Goal: Information Seeking & Learning: Learn about a topic

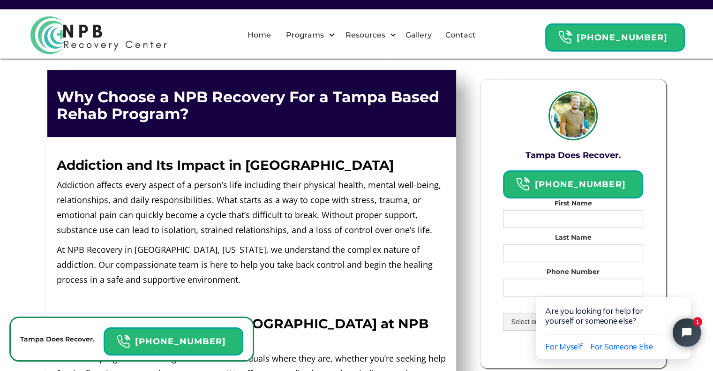
scroll to position [498, 0]
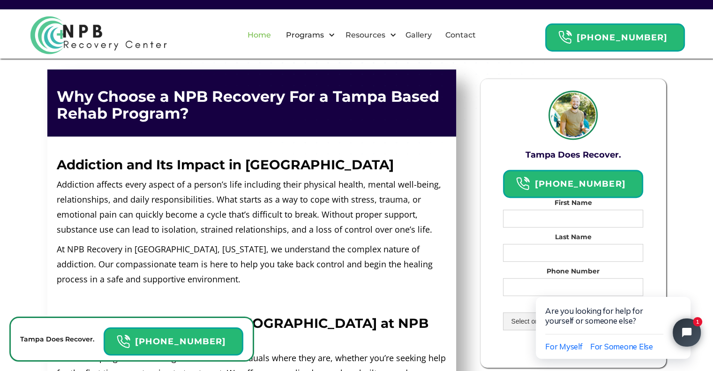
click at [268, 37] on link "Home" at bounding box center [259, 35] width 35 height 30
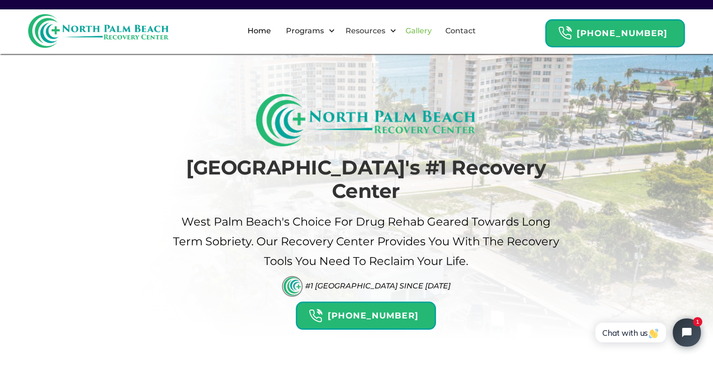
click at [434, 31] on link "Gallery" at bounding box center [418, 31] width 37 height 30
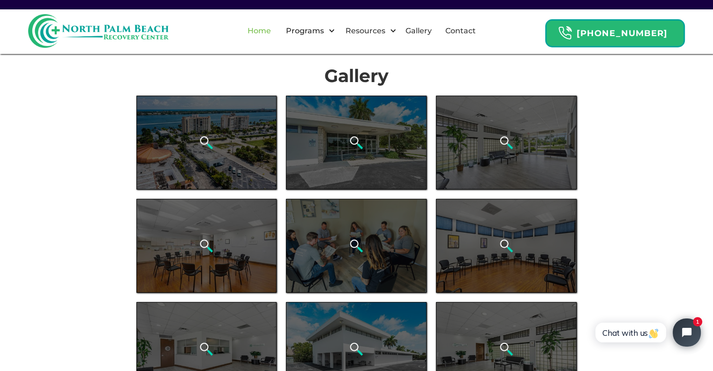
click at [272, 26] on link "Home" at bounding box center [259, 31] width 35 height 30
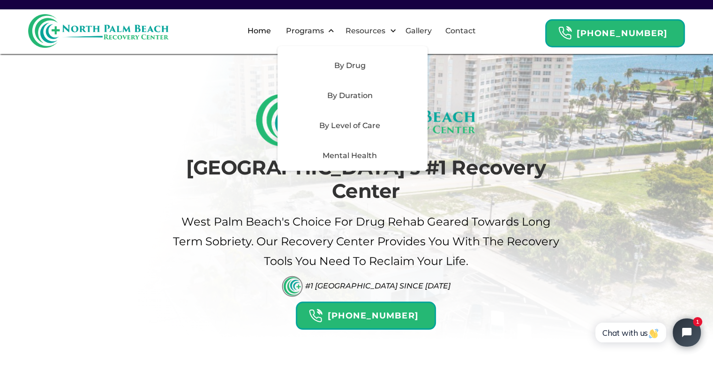
click at [362, 69] on div "By Drug" at bounding box center [349, 65] width 133 height 11
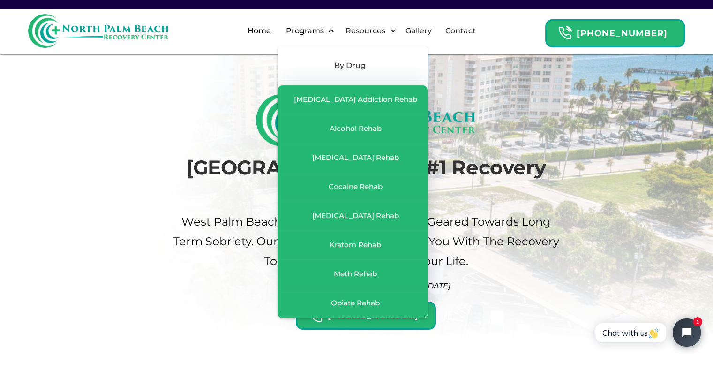
click at [317, 25] on div "Programs" at bounding box center [304, 30] width 43 height 11
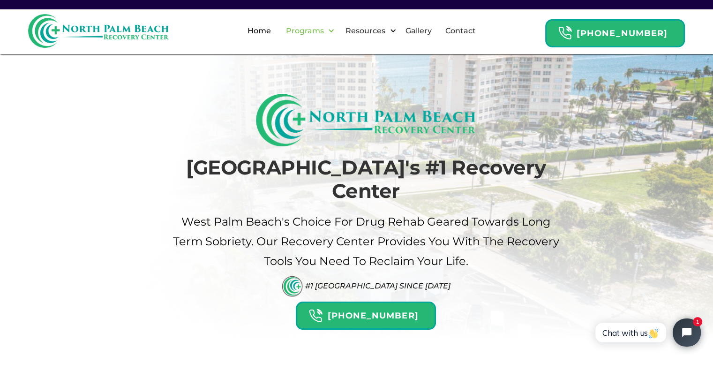
click at [317, 30] on div "Programs" at bounding box center [304, 30] width 43 height 11
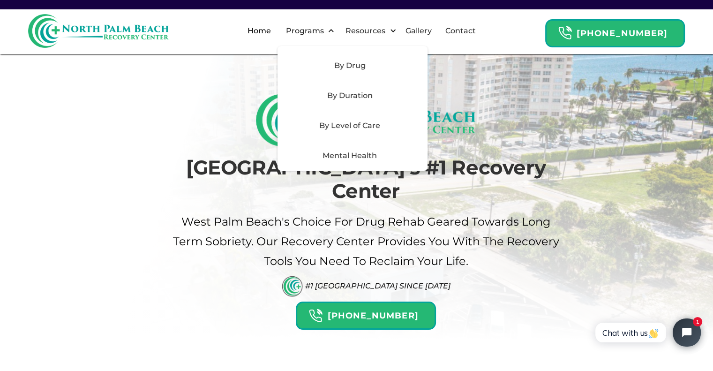
click at [363, 92] on div "By Duration" at bounding box center [349, 95] width 133 height 11
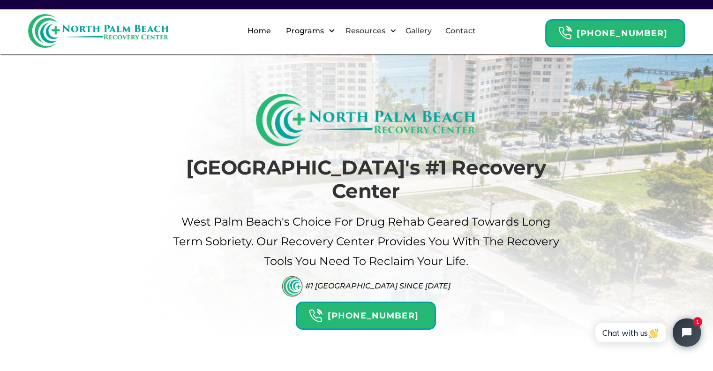
click at [319, 30] on div "Programs" at bounding box center [304, 30] width 43 height 11
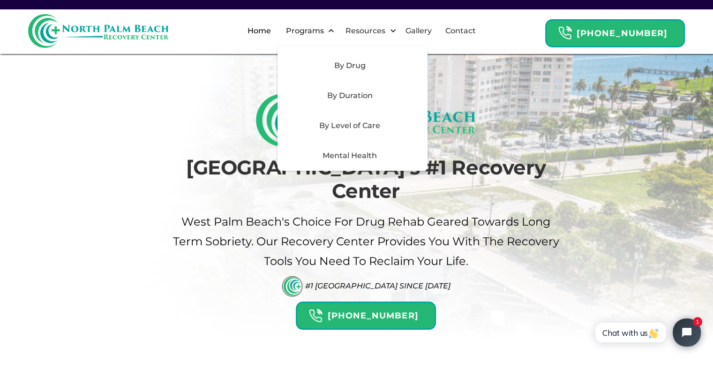
click at [370, 123] on div "By Level of Care" at bounding box center [349, 125] width 133 height 11
click at [360, 155] on div "Mental Health" at bounding box center [349, 155] width 133 height 11
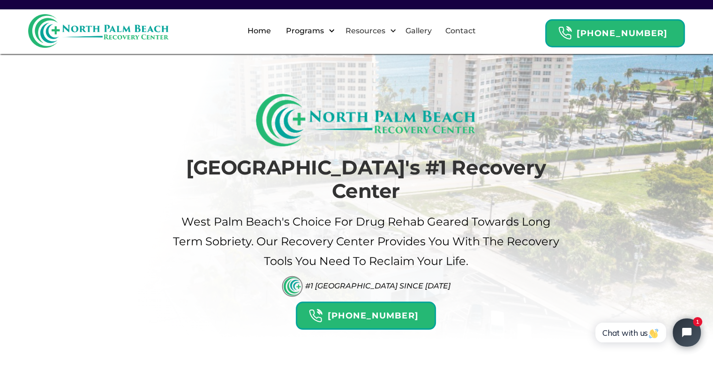
click at [316, 34] on div "Programs" at bounding box center [304, 30] width 43 height 11
click at [318, 34] on div "Programs" at bounding box center [304, 30] width 43 height 11
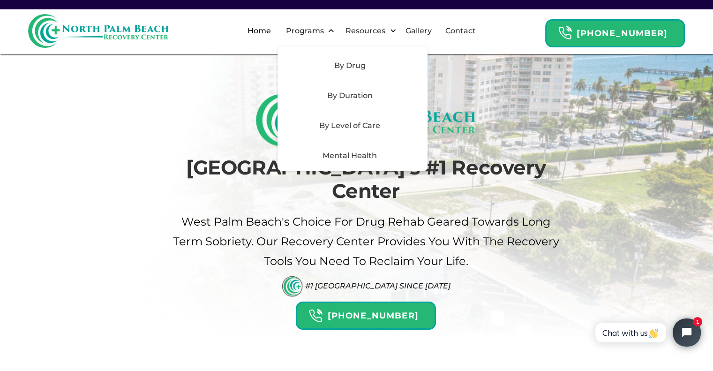
click at [367, 69] on div "By Drug" at bounding box center [349, 65] width 133 height 11
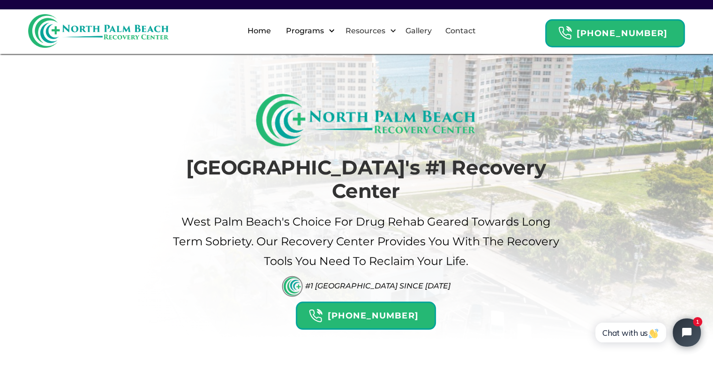
click at [326, 30] on div "Programs" at bounding box center [304, 30] width 43 height 11
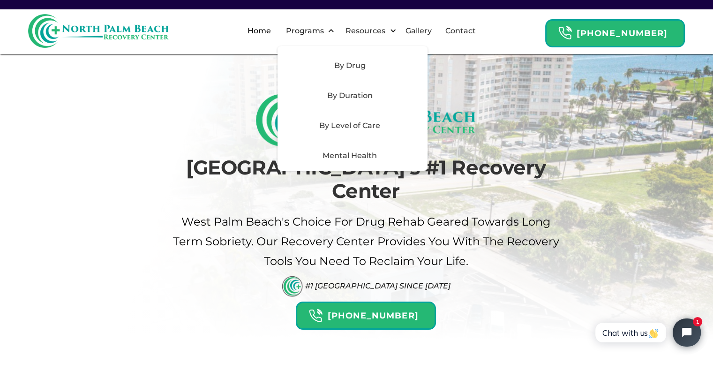
click at [376, 95] on div "By Duration" at bounding box center [349, 95] width 133 height 11
click at [344, 128] on div "By Level of Care" at bounding box center [349, 125] width 133 height 11
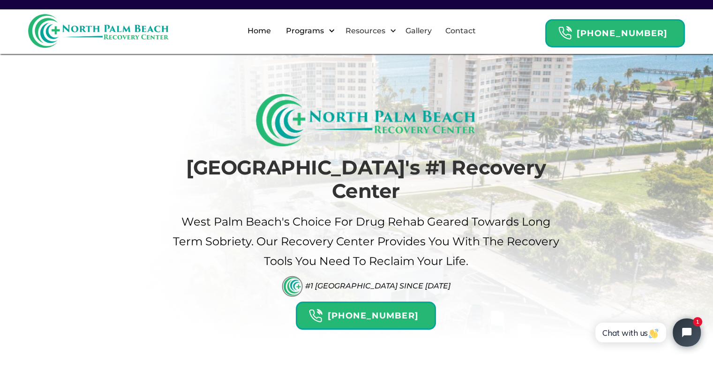
click at [317, 31] on div "Programs" at bounding box center [304, 30] width 43 height 11
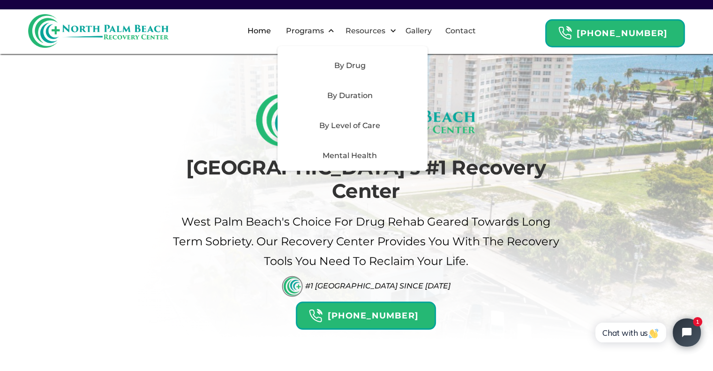
click at [356, 156] on div "Mental Health" at bounding box center [349, 155] width 133 height 11
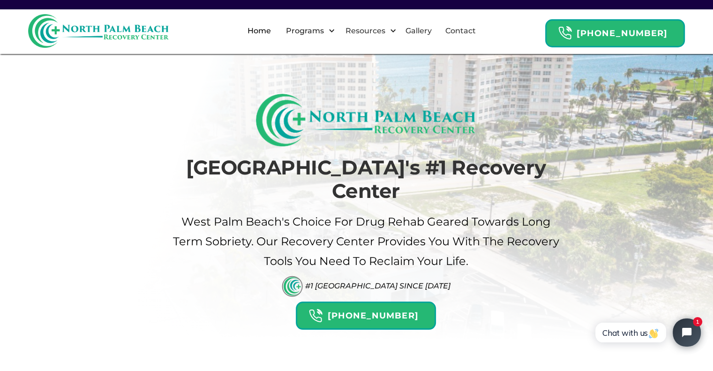
click at [169, 100] on div "Palm Beach's #1 Recovery Center West palm beach's Choice For drug Rehab Geared …" at bounding box center [357, 212] width 408 height 236
click at [479, 32] on link "Contact" at bounding box center [460, 31] width 42 height 30
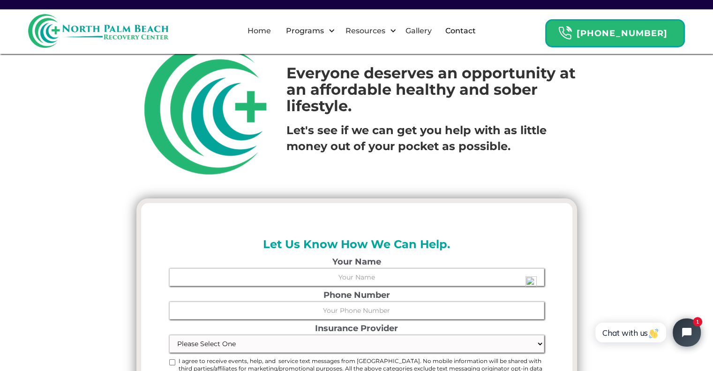
scroll to position [41, 0]
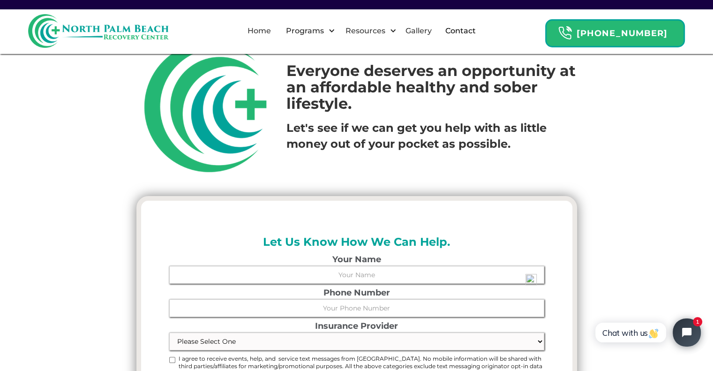
click at [535, 161] on div "Everyone deserves an opportunity at an affordable healthy and sober lifestyle. …" at bounding box center [357, 107] width 450 height 141
click at [276, 35] on link "Home" at bounding box center [259, 31] width 35 height 30
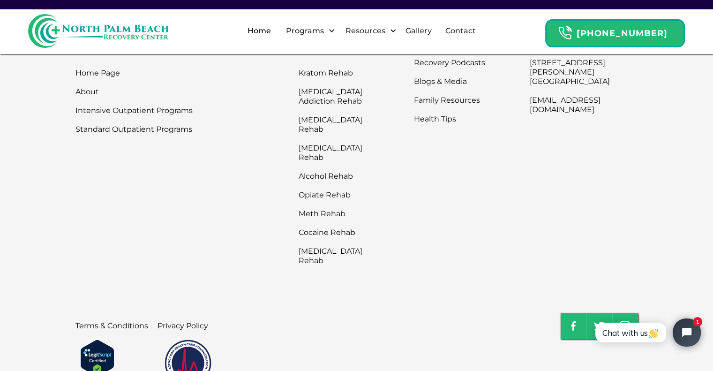
scroll to position [3156, 0]
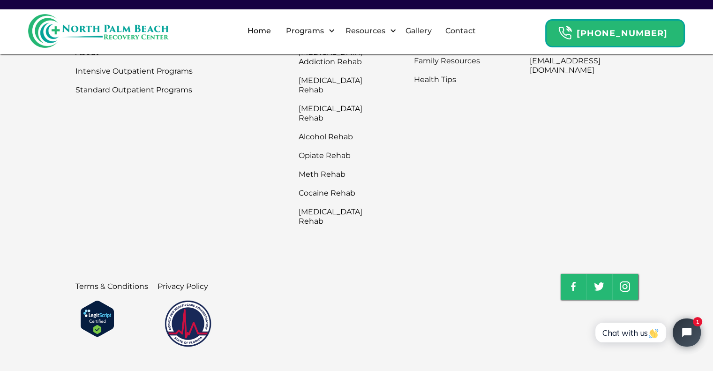
click at [197, 300] on img at bounding box center [187, 323] width 47 height 47
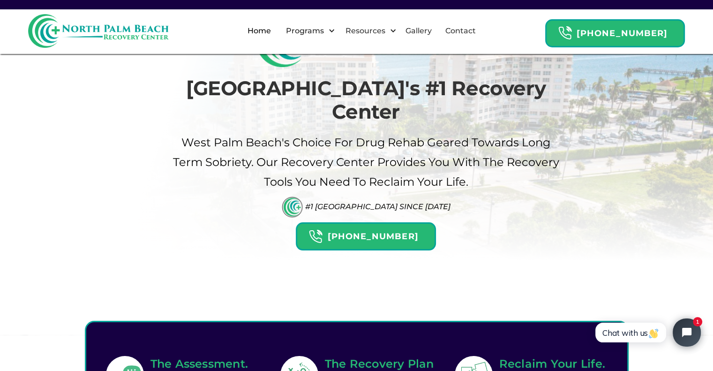
scroll to position [0, 0]
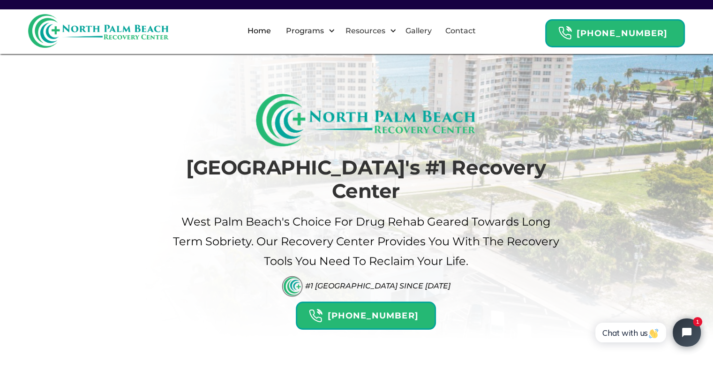
click at [106, 307] on div "Palm Beach's #1 Recovery Center West palm beach's Choice For drug Rehab Geared …" at bounding box center [356, 240] width 543 height 292
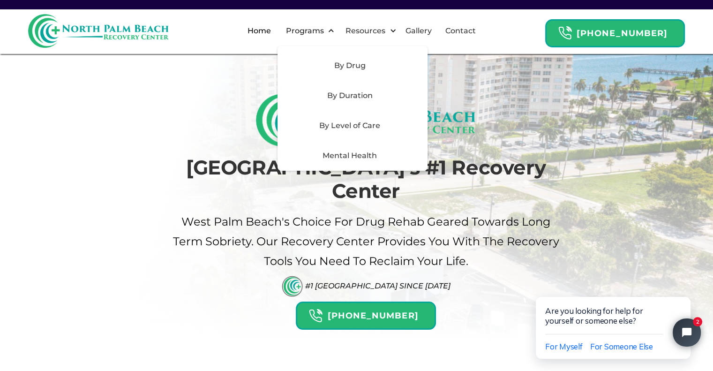
click at [364, 65] on div "By Drug" at bounding box center [349, 65] width 133 height 11
click at [321, 26] on div "Programs" at bounding box center [304, 30] width 43 height 11
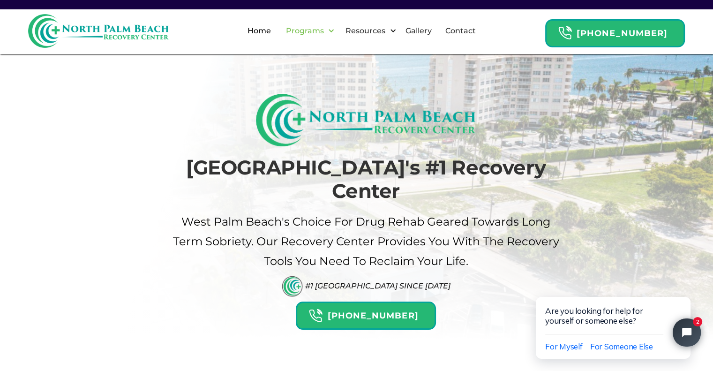
click at [321, 26] on div "Programs" at bounding box center [304, 30] width 43 height 11
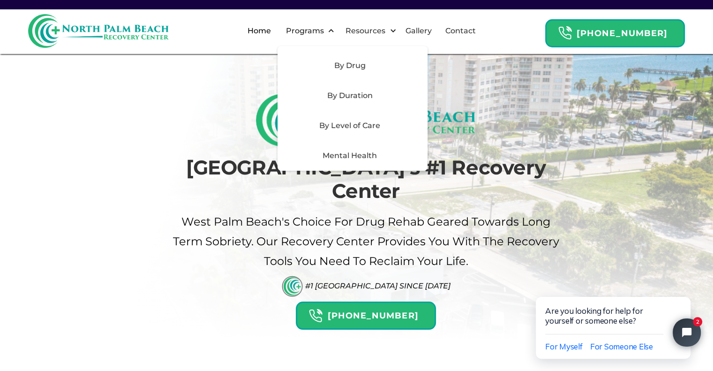
click at [366, 65] on div "By Drug" at bounding box center [349, 65] width 133 height 11
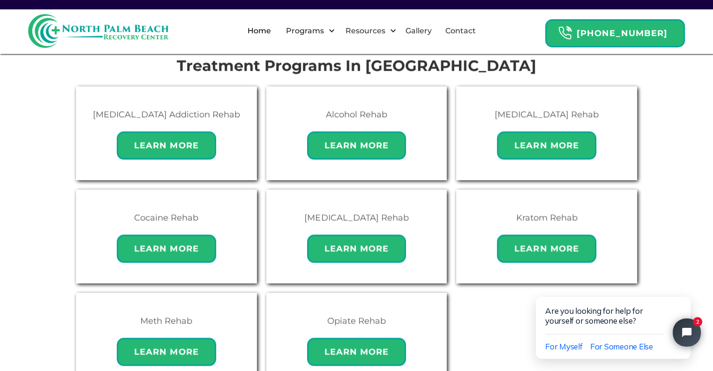
scroll to position [620, 0]
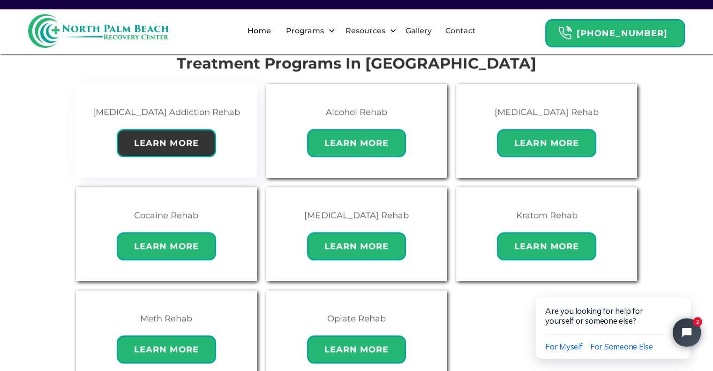
click at [171, 129] on div "Learn More" at bounding box center [166, 143] width 99 height 28
